Goal: Transaction & Acquisition: Subscribe to service/newsletter

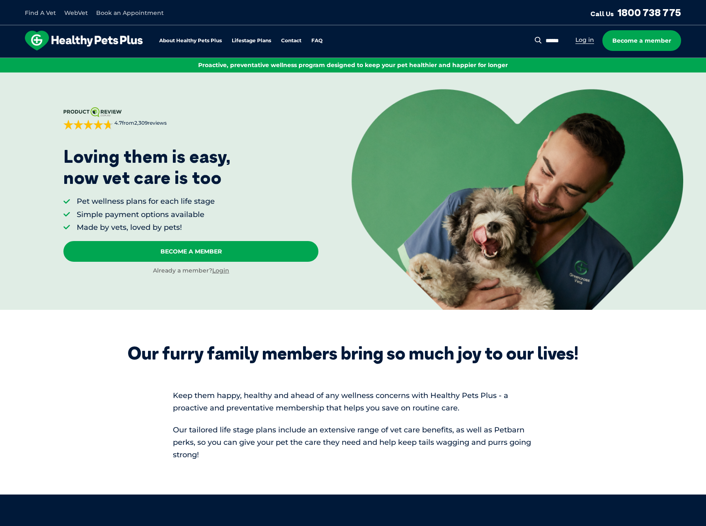
click at [584, 43] on link "Log in" at bounding box center [584, 40] width 19 height 8
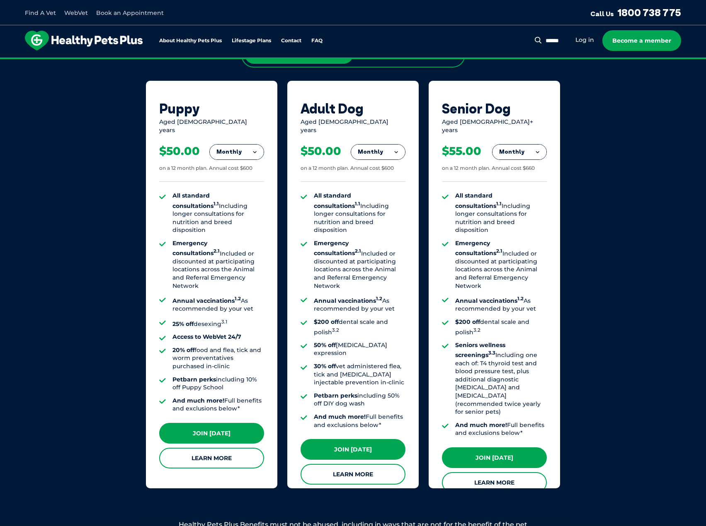
scroll to position [539, 0]
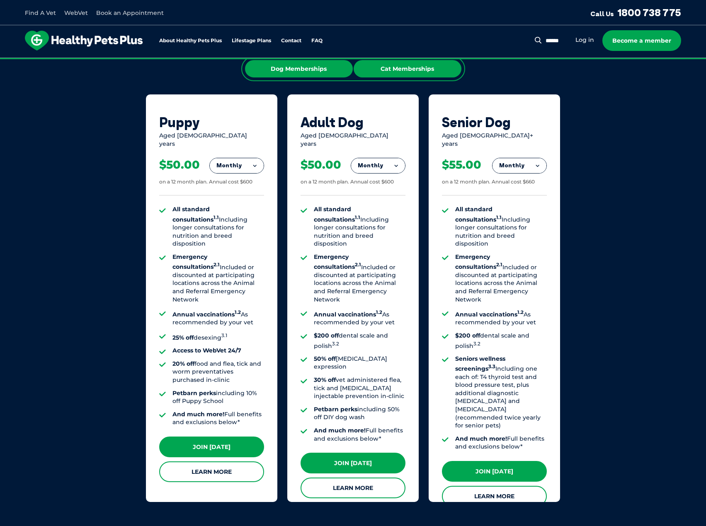
click at [418, 67] on div "Cat Memberships" at bounding box center [408, 68] width 108 height 17
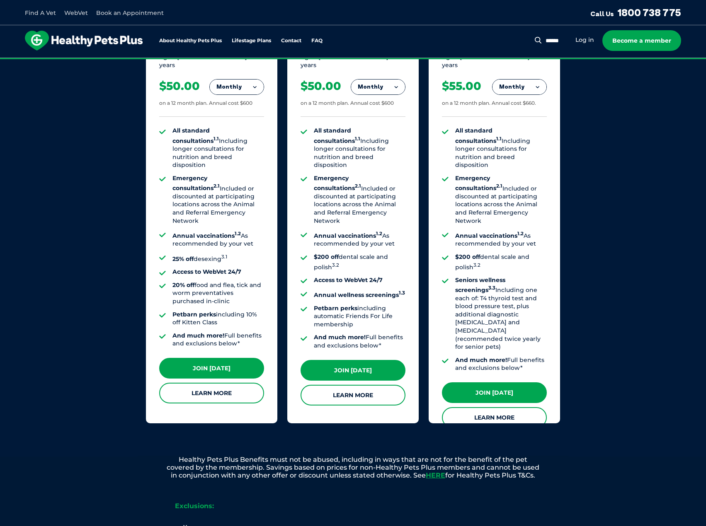
scroll to position [622, 0]
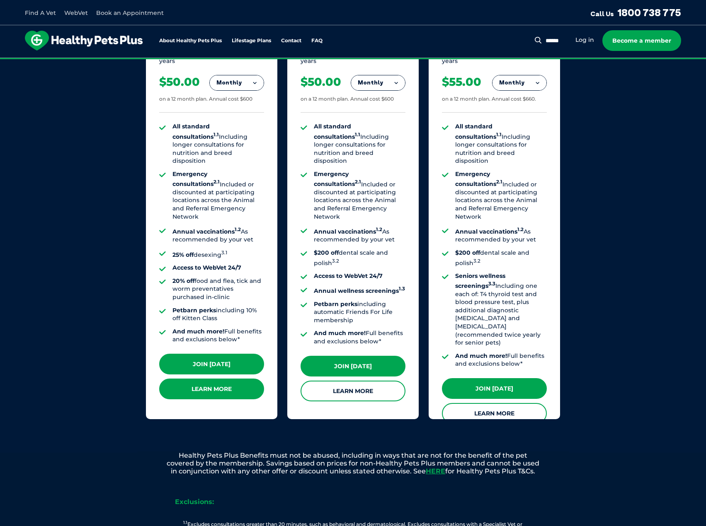
click at [223, 382] on link "Learn More" at bounding box center [211, 389] width 105 height 21
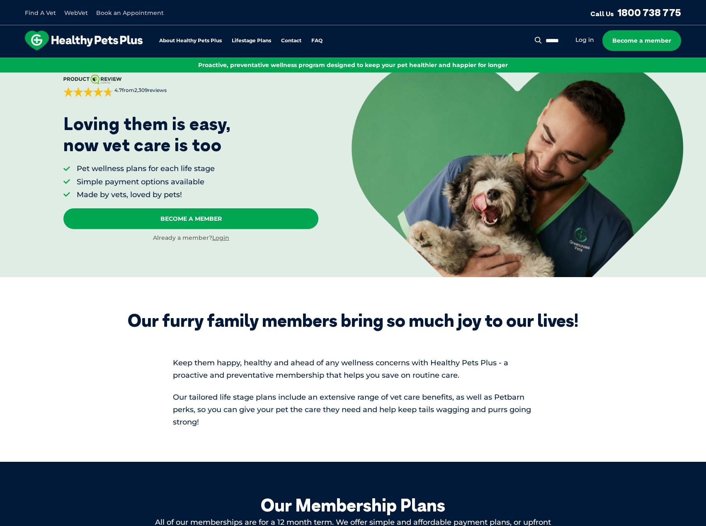
scroll to position [0, 0]
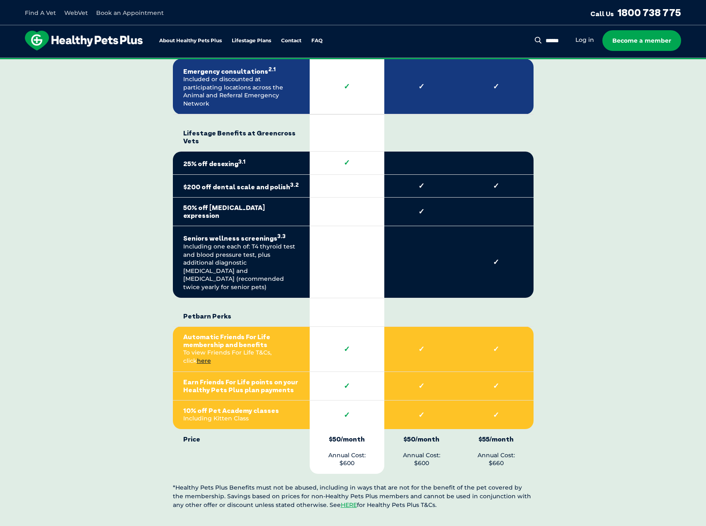
scroll to position [1617, 0]
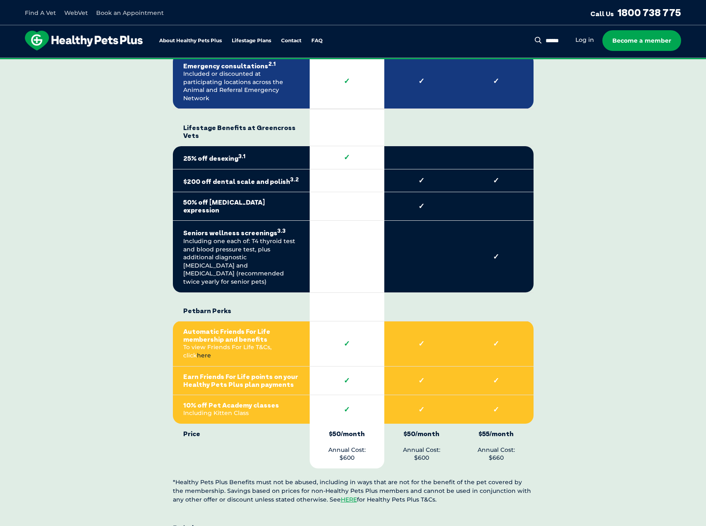
click at [211, 352] on link "here" at bounding box center [204, 355] width 14 height 7
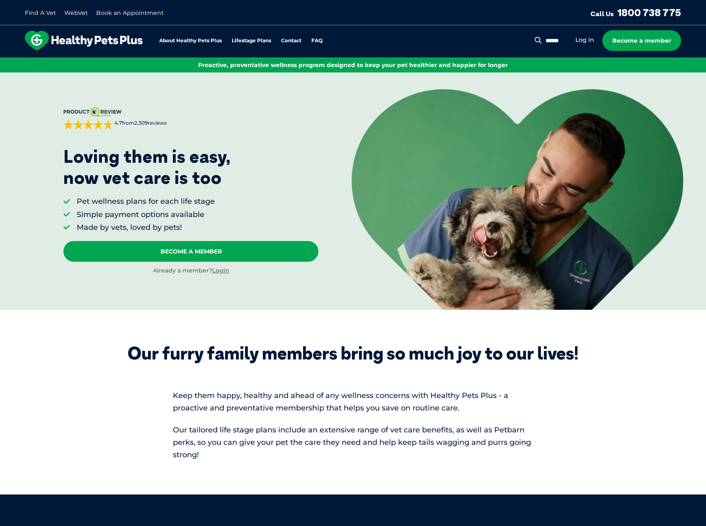
click at [591, 35] on li "Log in" at bounding box center [584, 40] width 19 height 10
click at [590, 36] on link "Log in" at bounding box center [584, 40] width 19 height 8
